Goal: Task Accomplishment & Management: Manage account settings

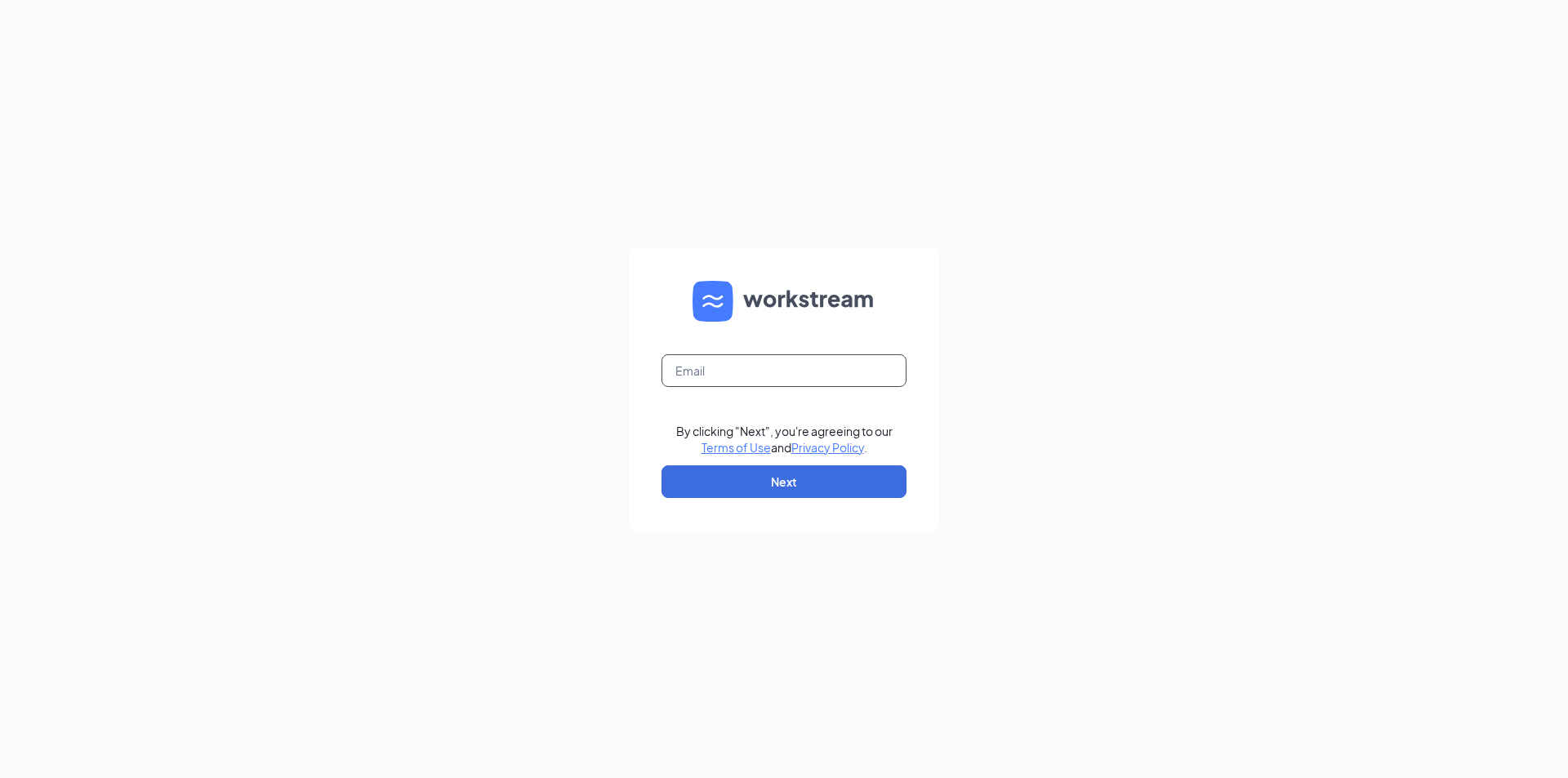
click at [791, 362] on input "text" at bounding box center [784, 371] width 245 height 32
type input "[EMAIL_ADDRESS][DOMAIN_NAME]"
click at [769, 492] on button "Next" at bounding box center [784, 482] width 245 height 32
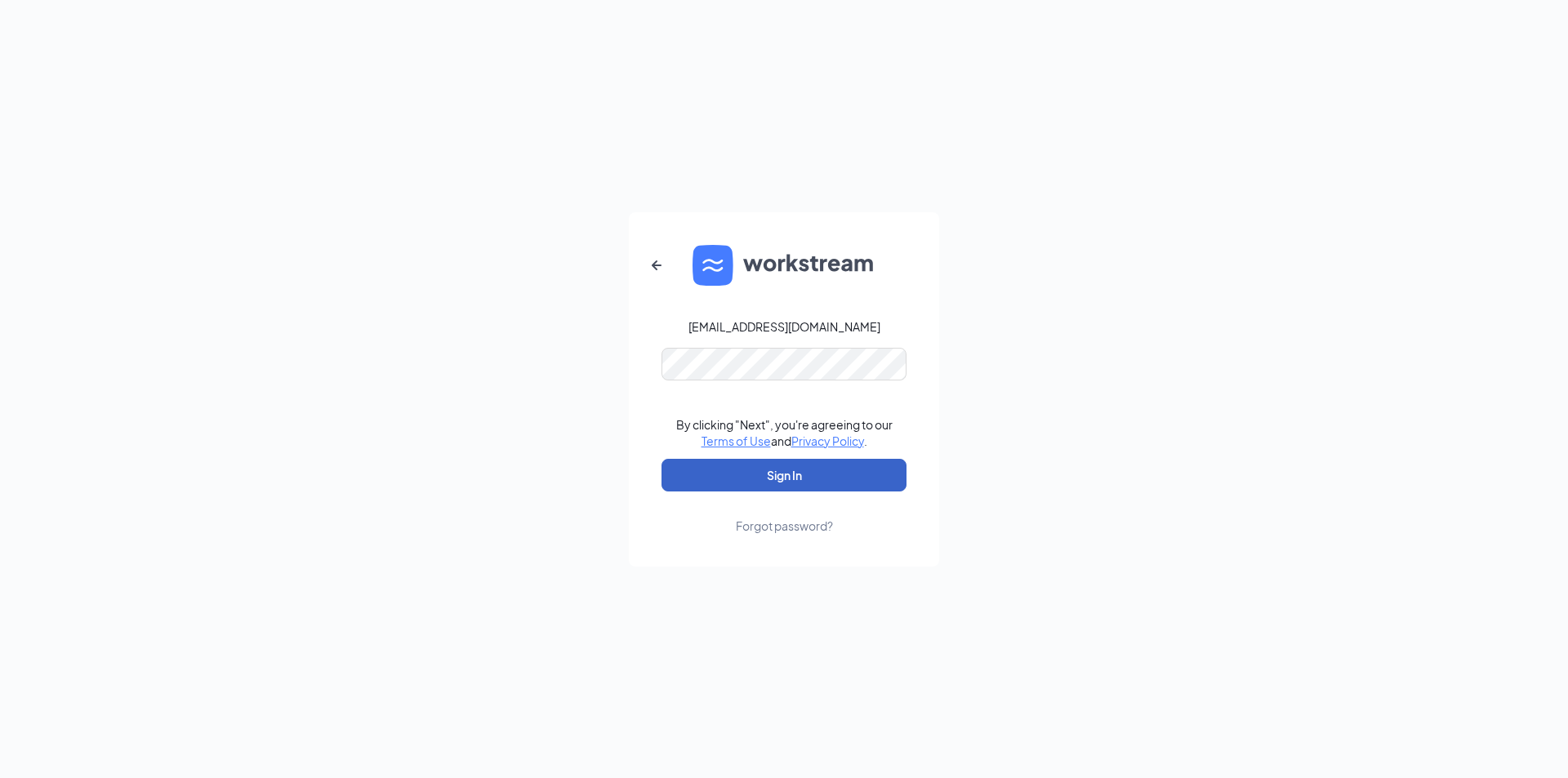
click at [746, 475] on button "Sign In" at bounding box center [784, 475] width 245 height 32
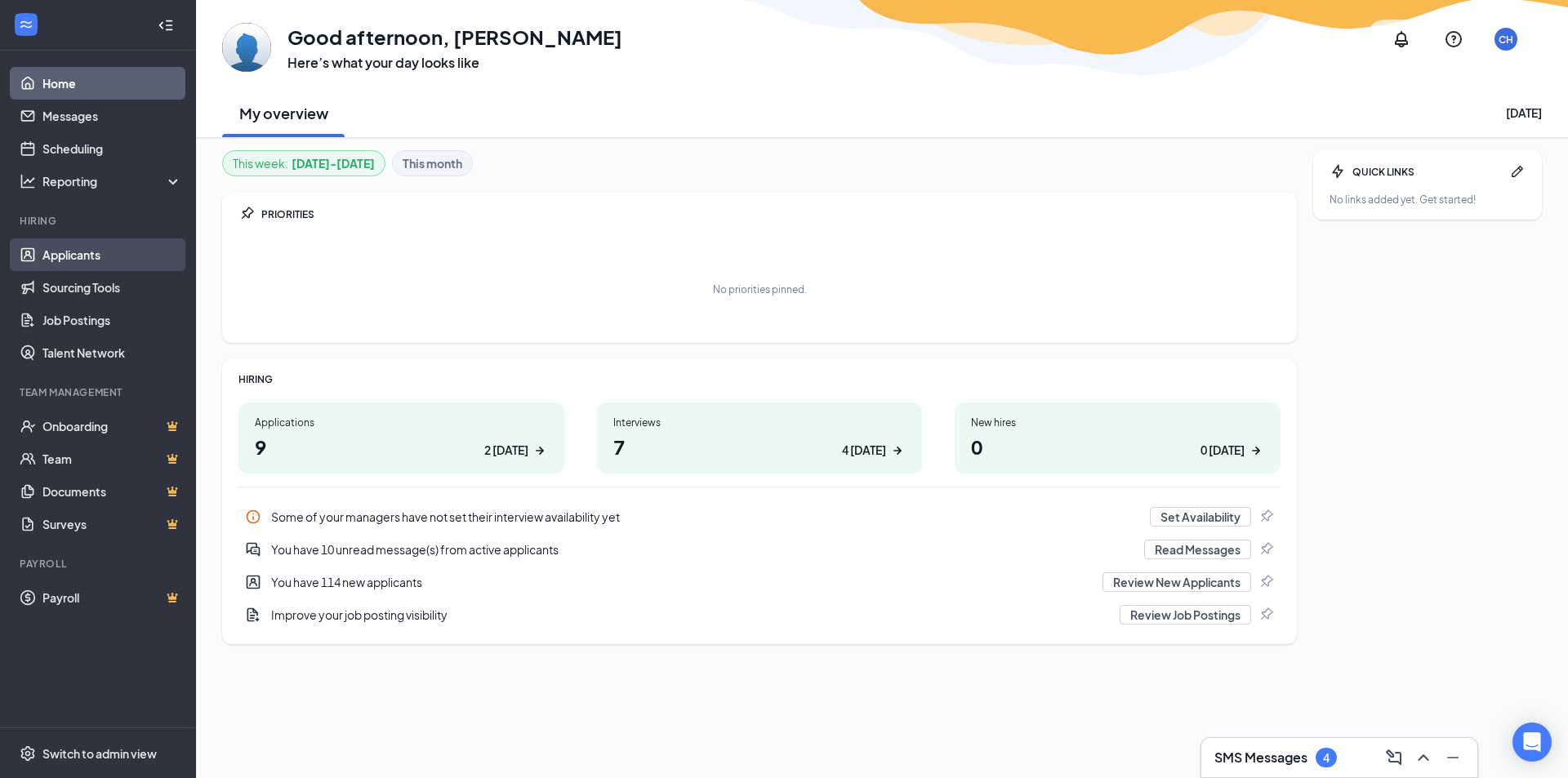
click at [92, 254] on link "Applicants" at bounding box center [112, 254] width 140 height 32
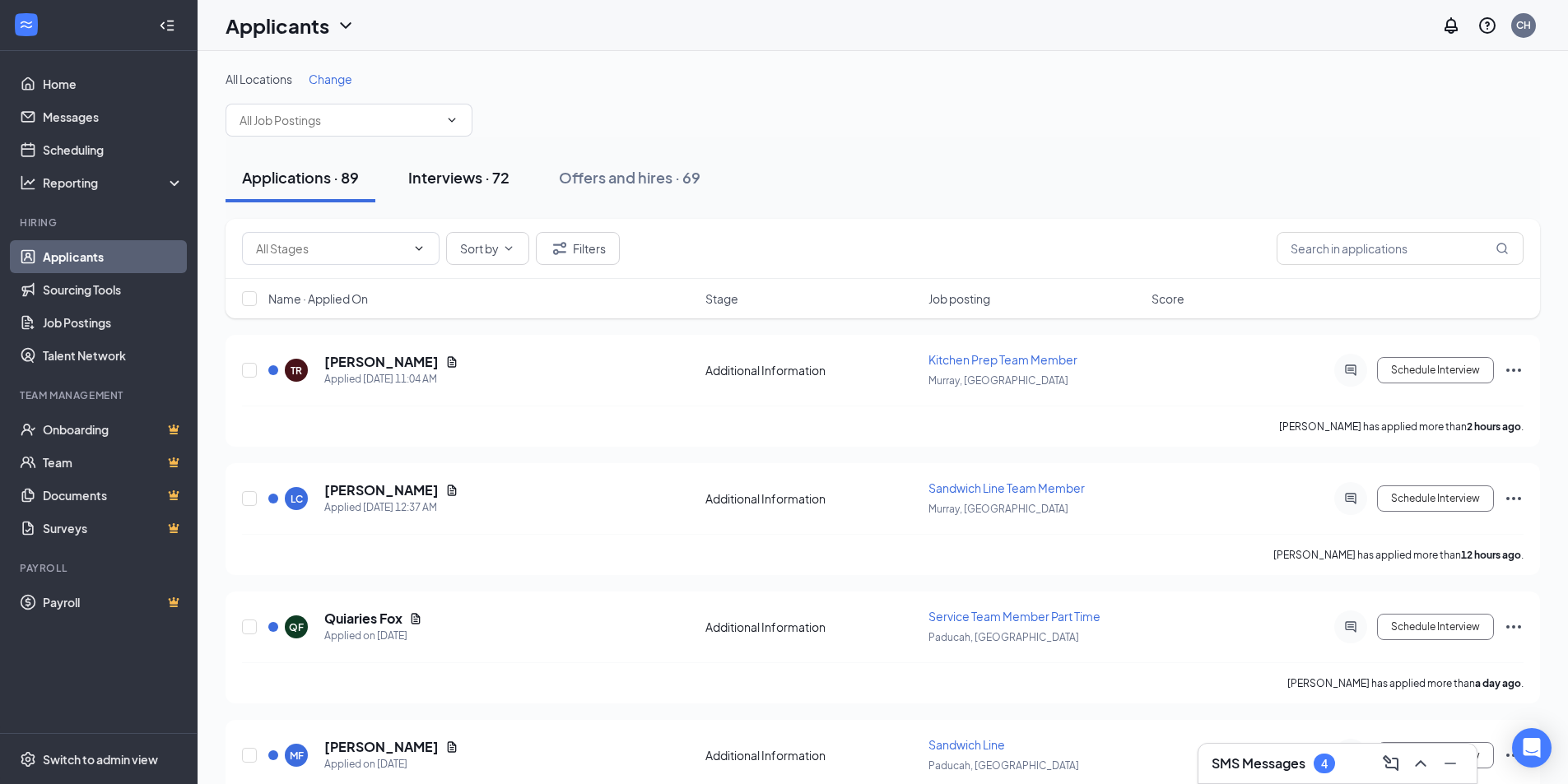
click at [504, 172] on div "Interviews · 72" at bounding box center [459, 176] width 101 height 20
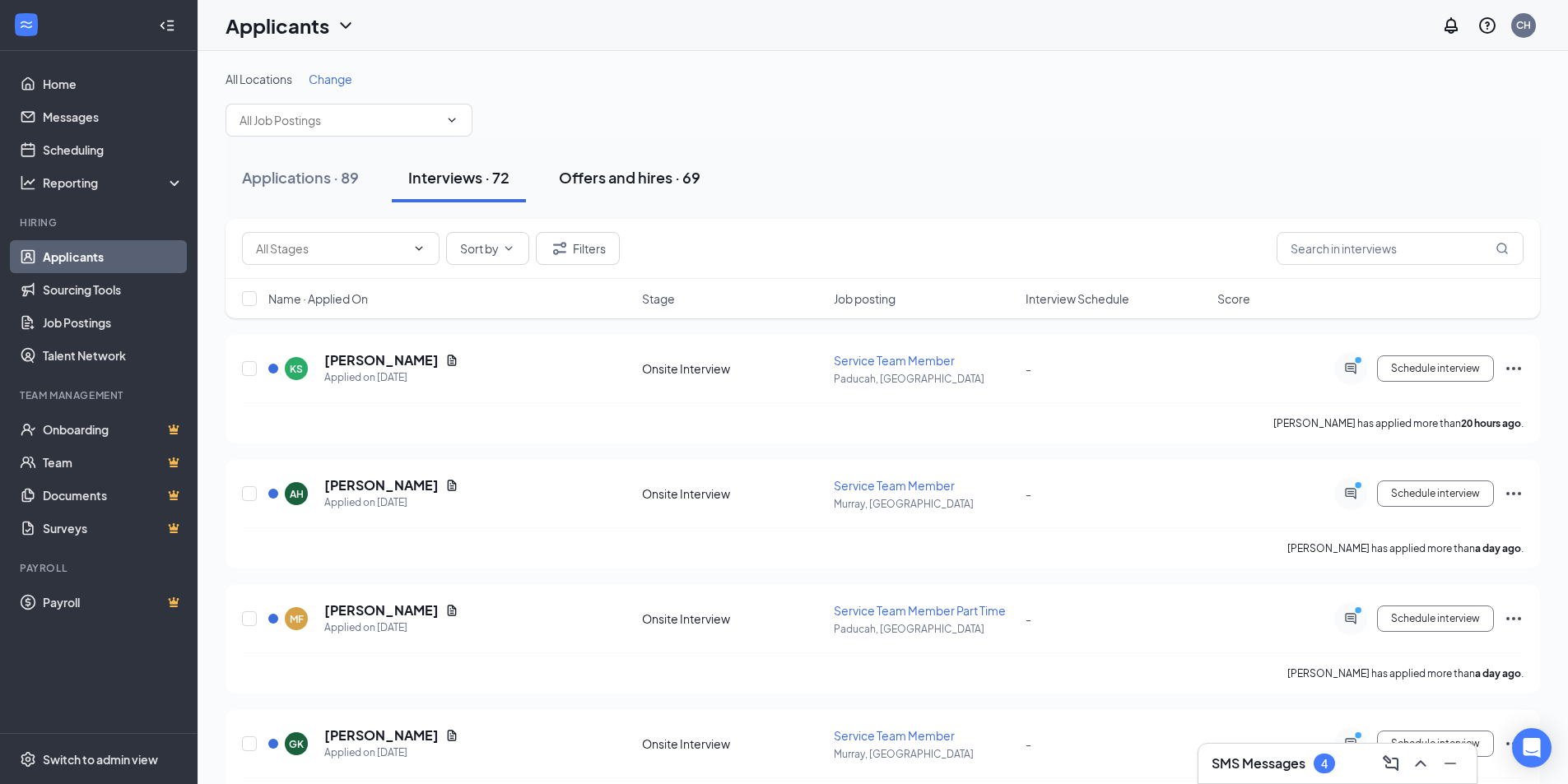
click at [611, 180] on div "Offers and hires · 69" at bounding box center [629, 176] width 142 height 20
